Goal: Communication & Community: Answer question/provide support

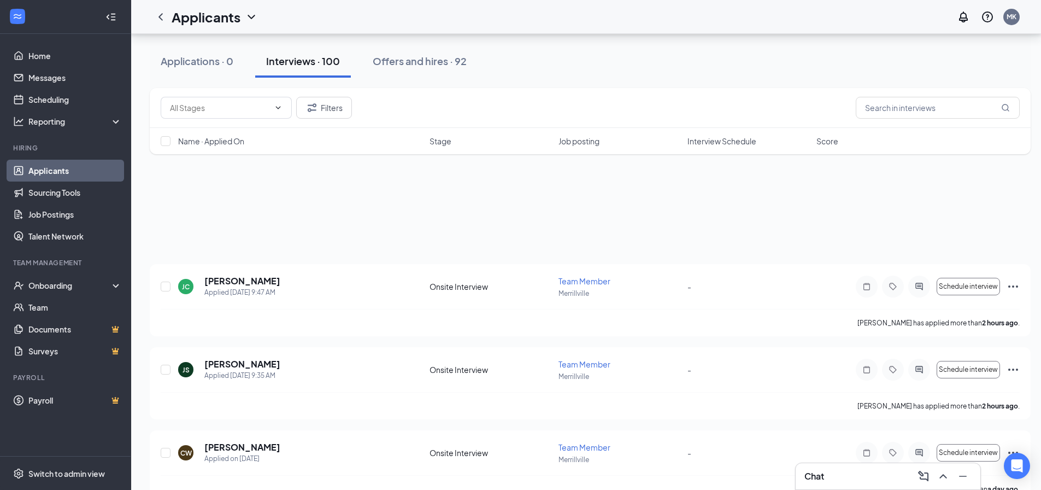
scroll to position [3061, 0]
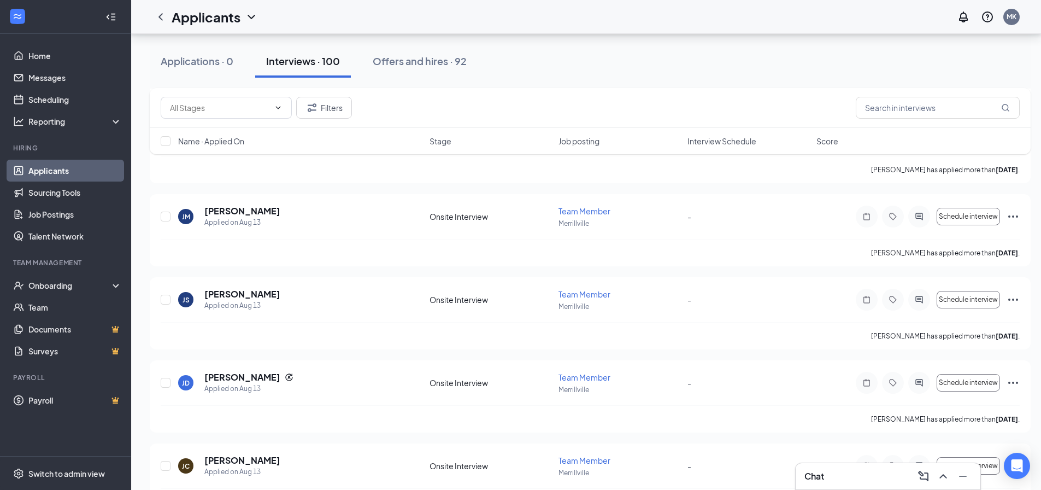
click at [874, 471] on div "Chat" at bounding box center [888, 475] width 167 height 17
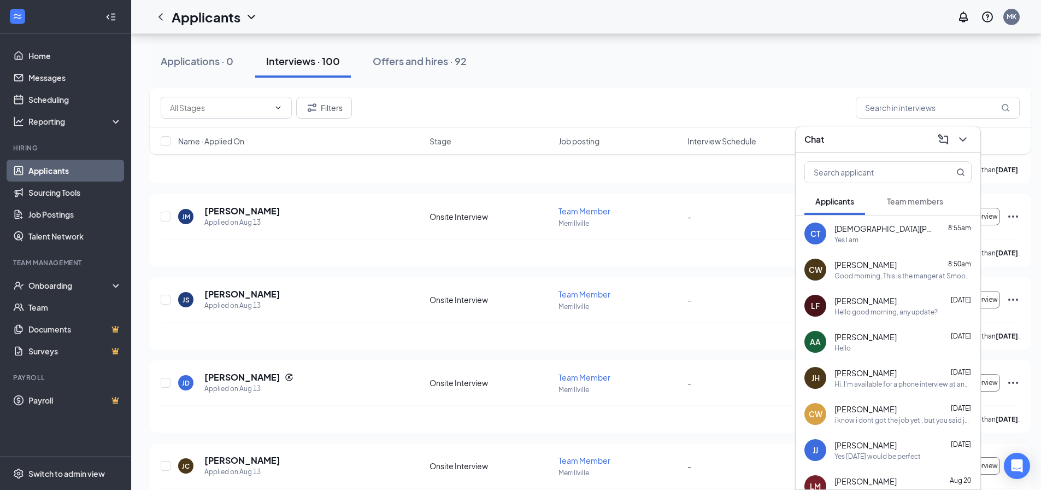
click at [896, 231] on div "[DEMOGRAPHIC_DATA][PERSON_NAME] 8:55am" at bounding box center [903, 228] width 137 height 11
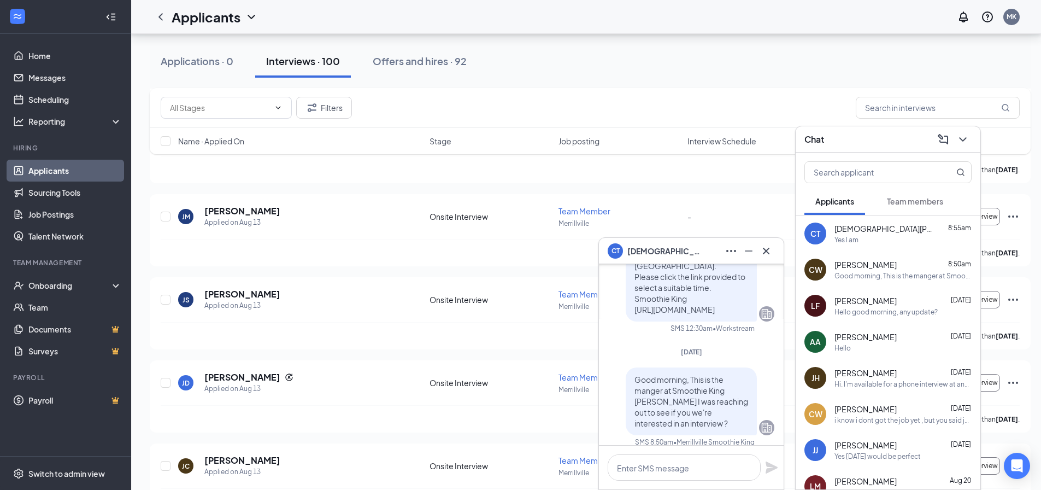
scroll to position [0, 0]
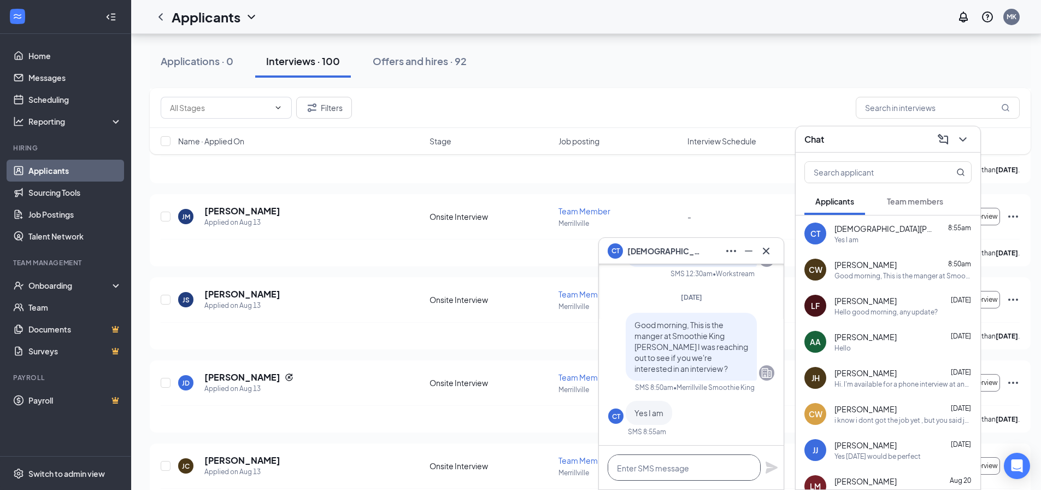
click at [659, 466] on textarea at bounding box center [684, 467] width 153 height 26
type textarea "w"
type textarea "Ok great when are you available ?"
click at [771, 473] on icon "Plane" at bounding box center [771, 467] width 13 height 13
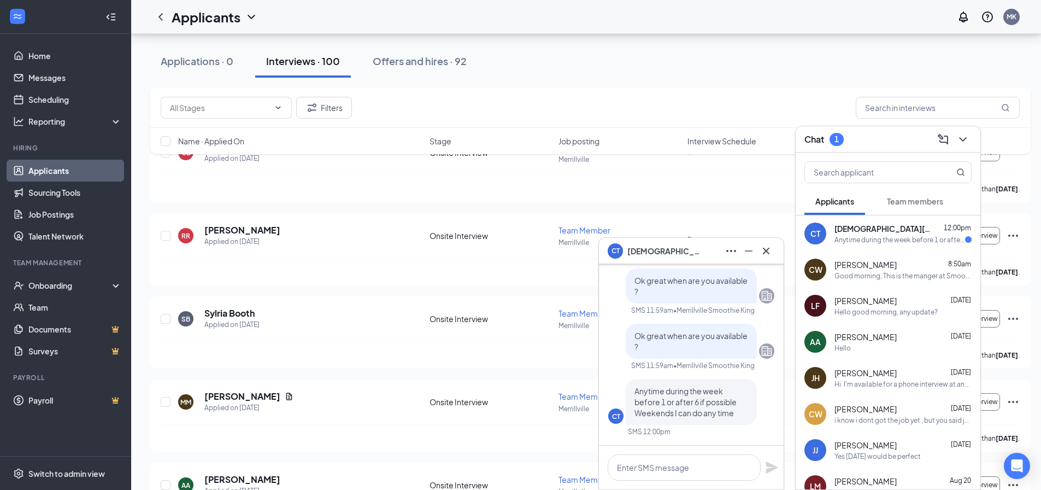
scroll to position [3919, 0]
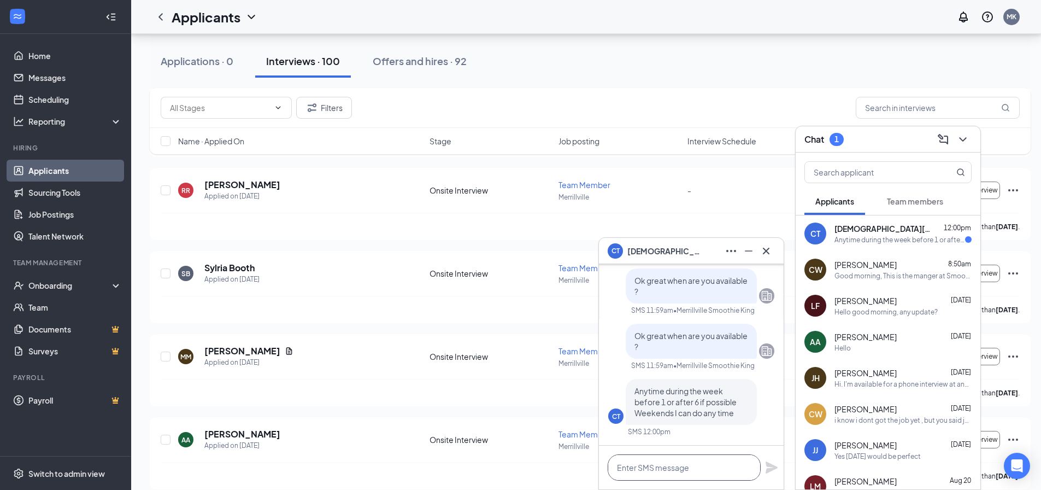
click at [663, 466] on textarea at bounding box center [684, 467] width 153 height 26
type textarea "h"
type textarea "H"
type textarea "[DATE] 10:30 am?"
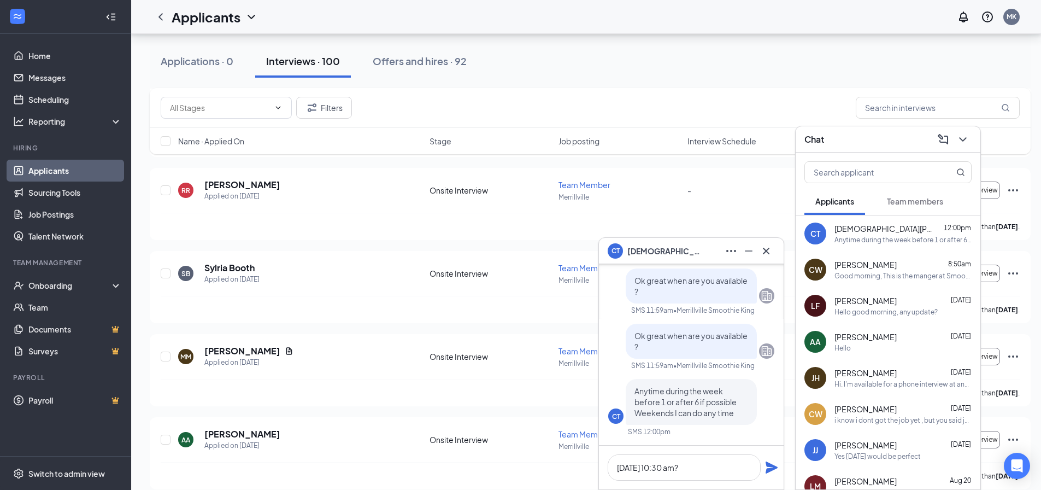
drag, startPoint x: 773, startPoint y: 465, endPoint x: 766, endPoint y: 466, distance: 7.2
click at [772, 465] on icon "Plane" at bounding box center [772, 467] width 12 height 12
